Goal: Information Seeking & Learning: Find contact information

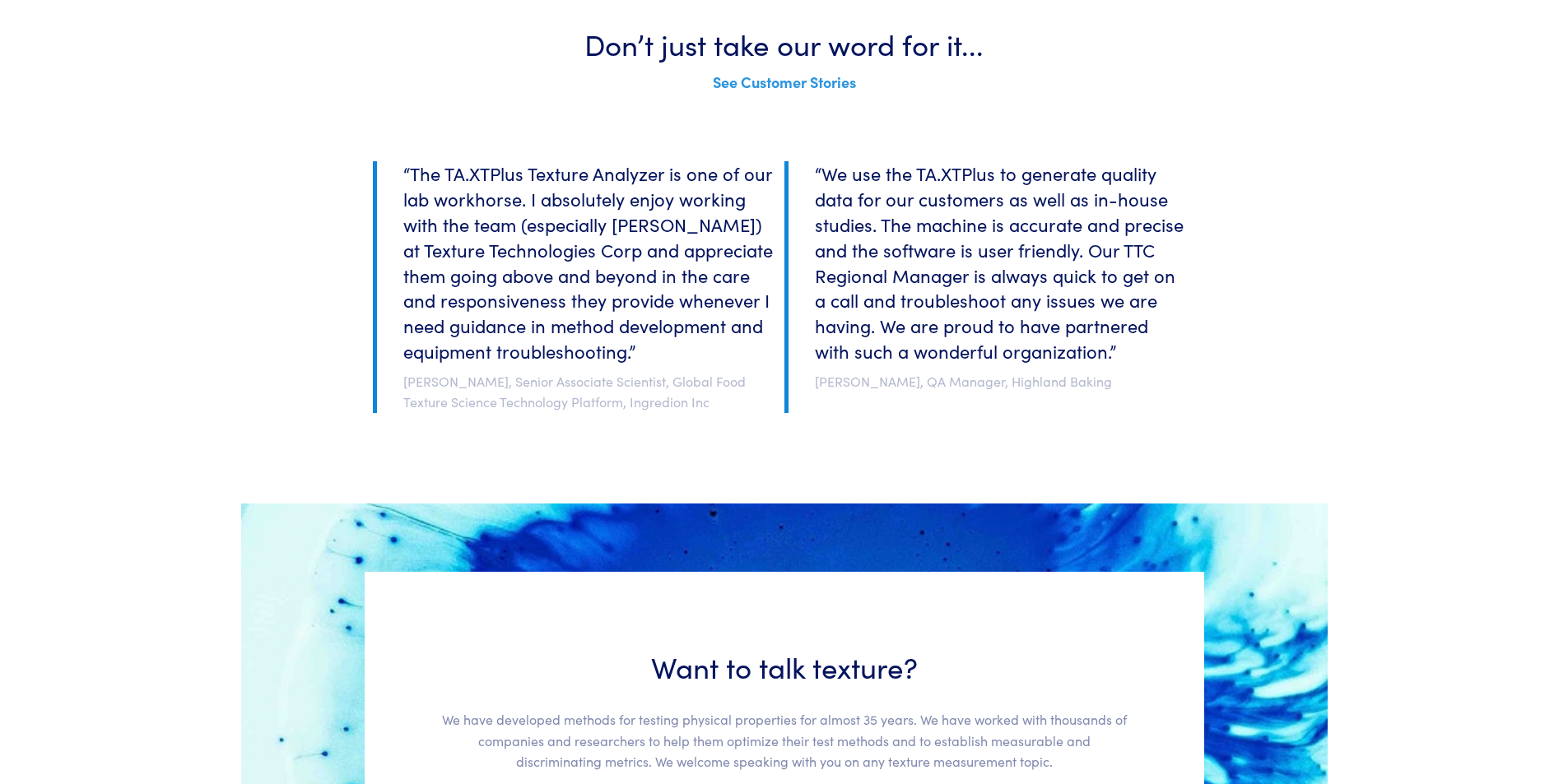
scroll to position [3608, 0]
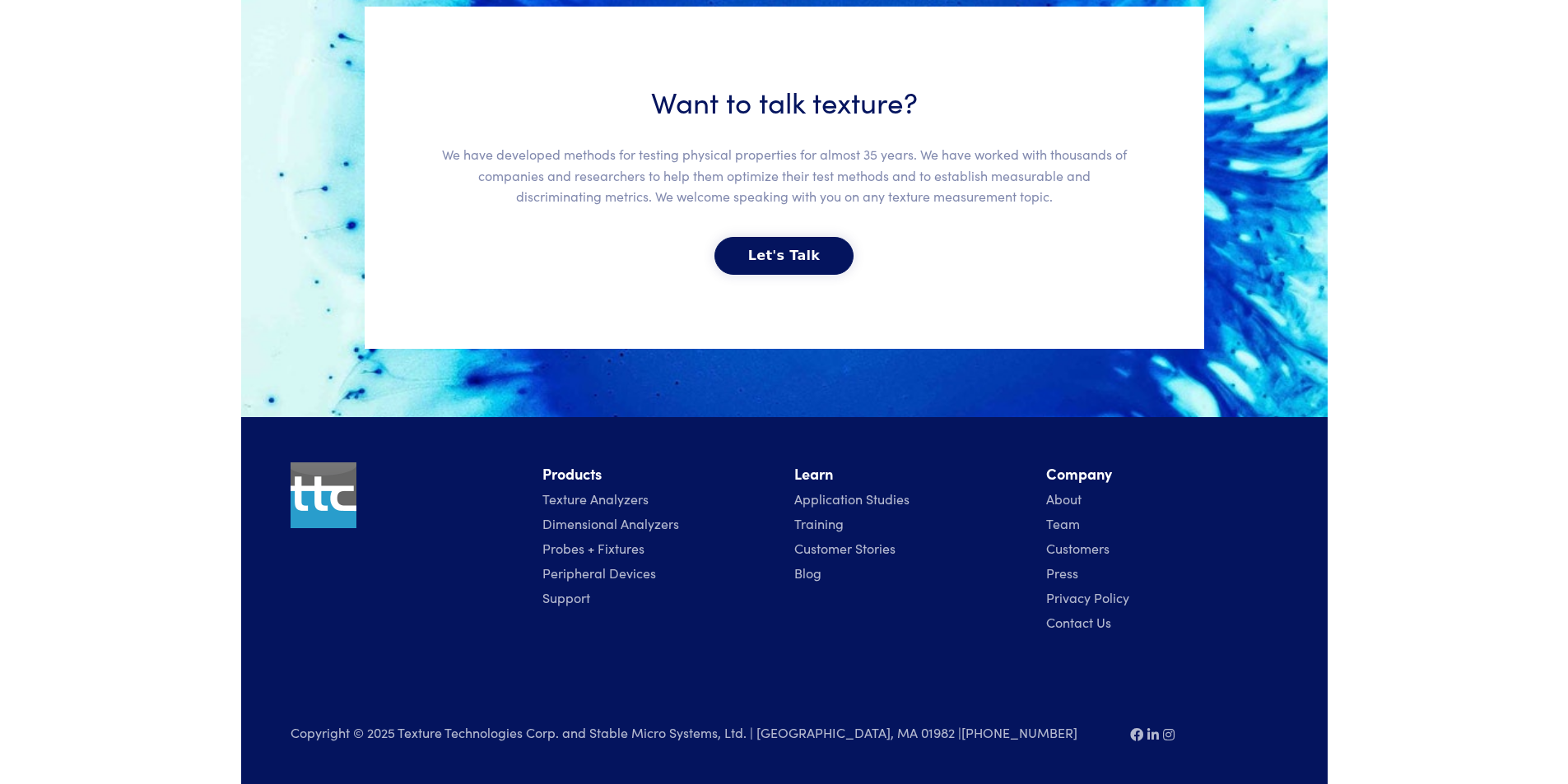
click at [1056, 625] on link "Contact Us" at bounding box center [1078, 622] width 65 height 18
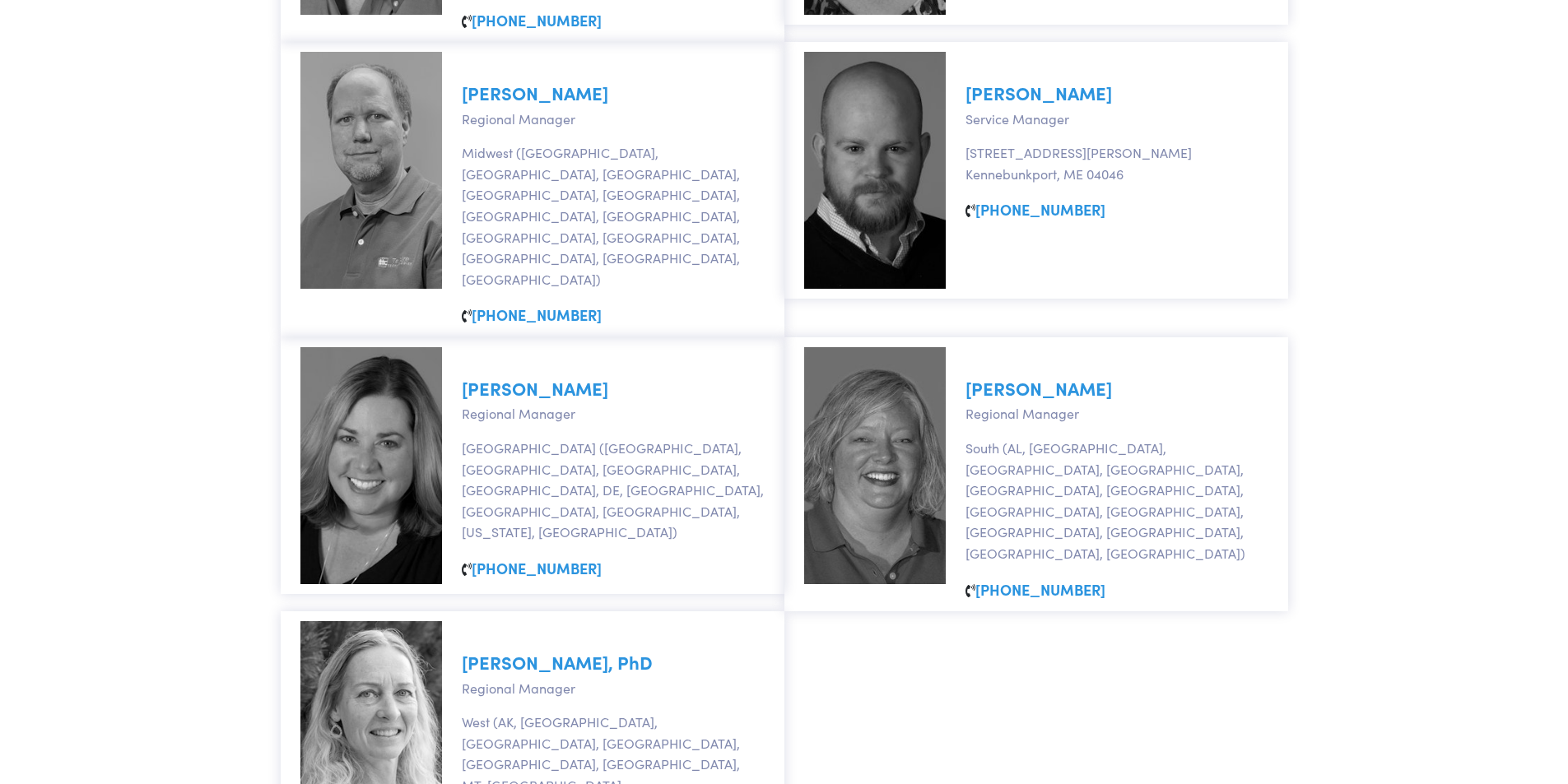
scroll to position [823, 0]
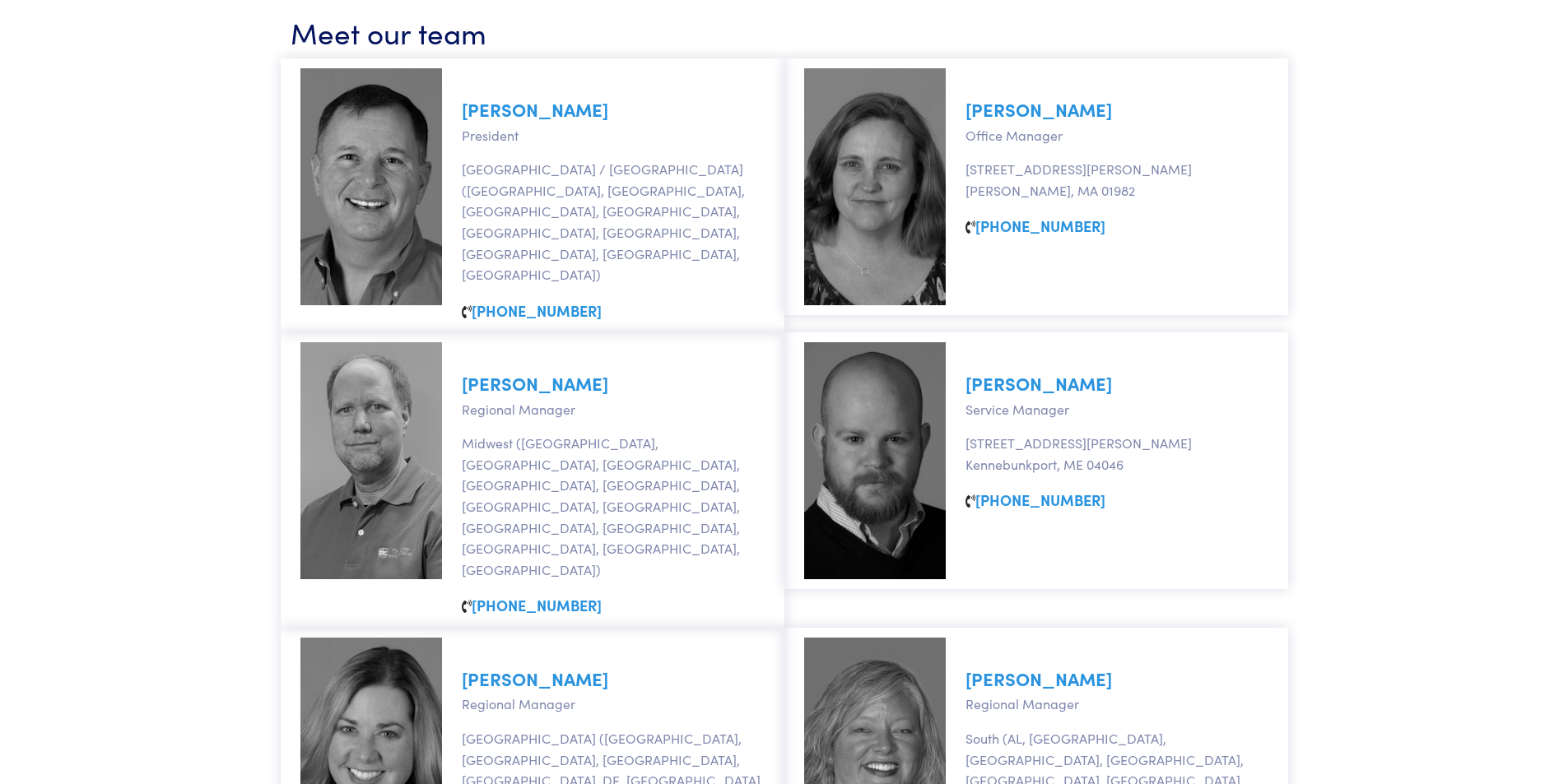
click at [507, 371] on link "David Larson" at bounding box center [534, 384] width 147 height 26
click at [313, 152] on img at bounding box center [371, 187] width 142 height 237
click at [490, 110] on link "Marc Johnson" at bounding box center [534, 110] width 147 height 26
drag, startPoint x: 592, startPoint y: 118, endPoint x: 448, endPoint y: 114, distance: 144.1
click at [448, 114] on div "Marc Johnson President New England / Canada (MA, ME, NH, RI, VT, Québec, Saskat…" at bounding box center [532, 195] width 503 height 274
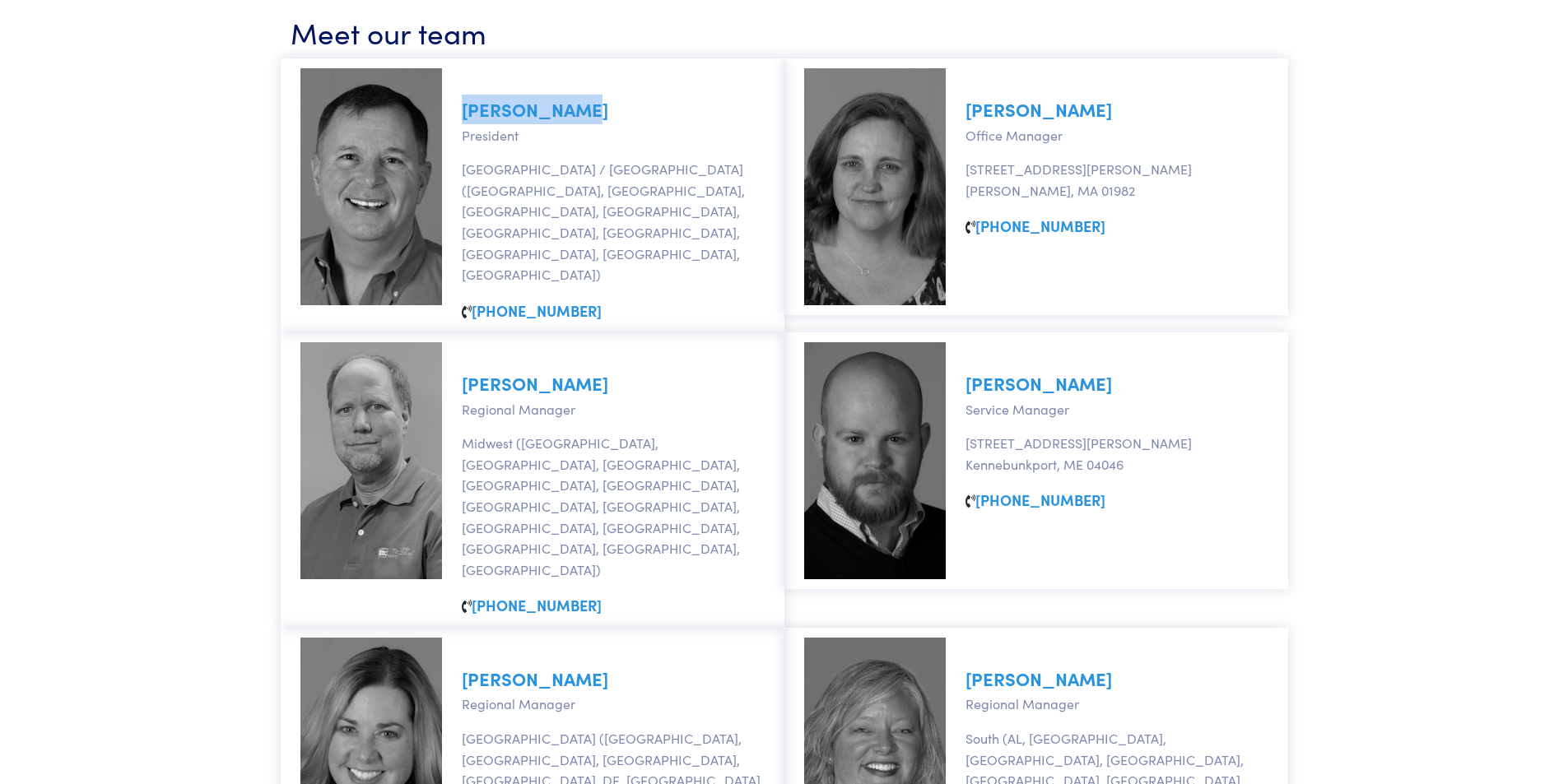
copy div "Marc Johnson"
